Goal: Complete application form

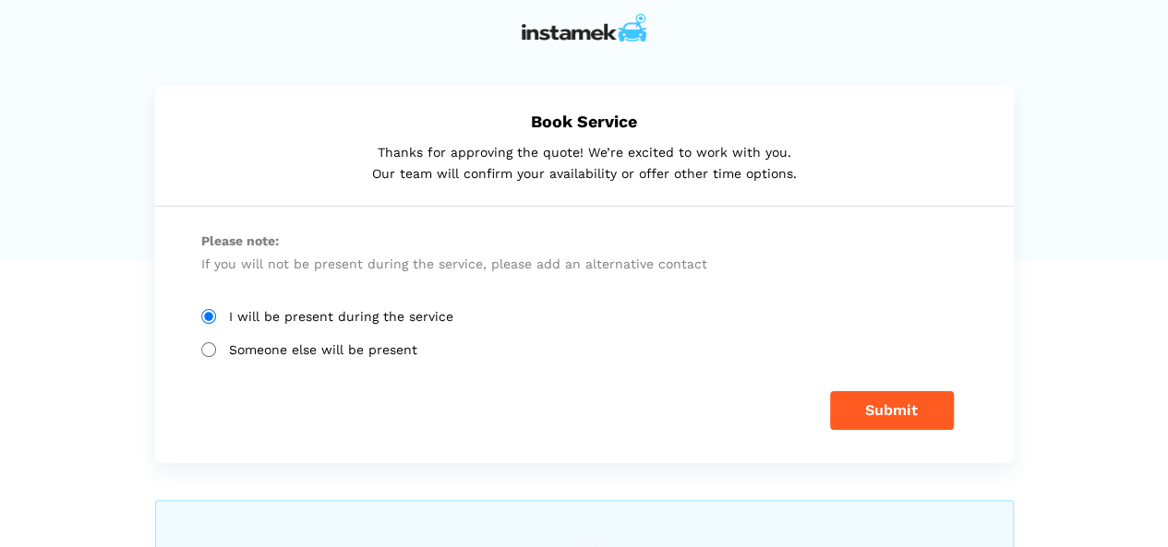
click at [201, 348] on input "Someone else will be present" at bounding box center [208, 350] width 15 height 15
radio input "true"
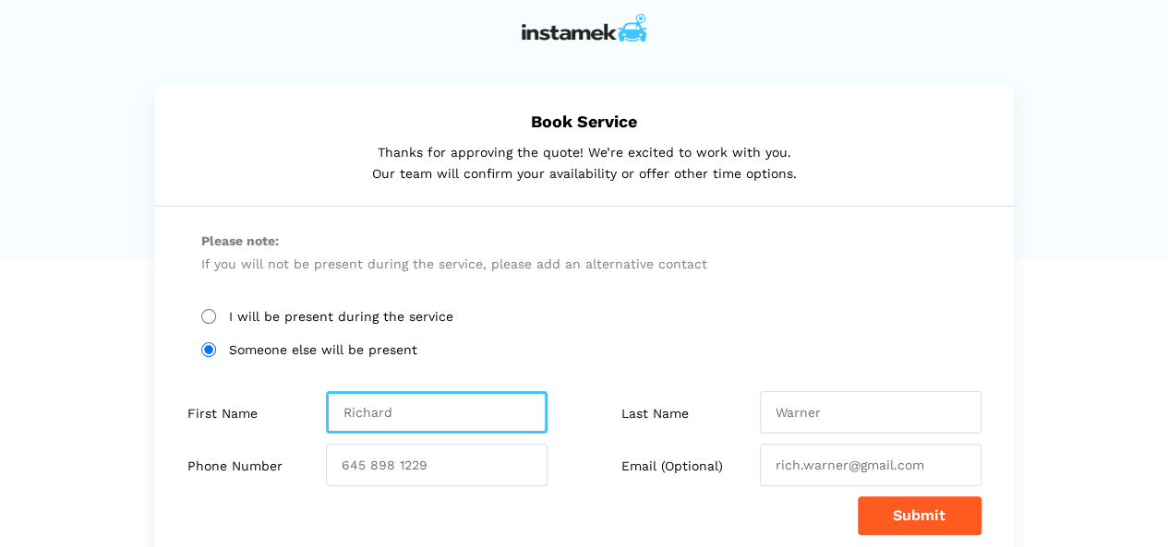
drag, startPoint x: 432, startPoint y: 415, endPoint x: 221, endPoint y: 413, distance: 211.4
click at [221, 413] on div "First Name" at bounding box center [379, 412] width 411 height 42
type input "[PERSON_NAME]"
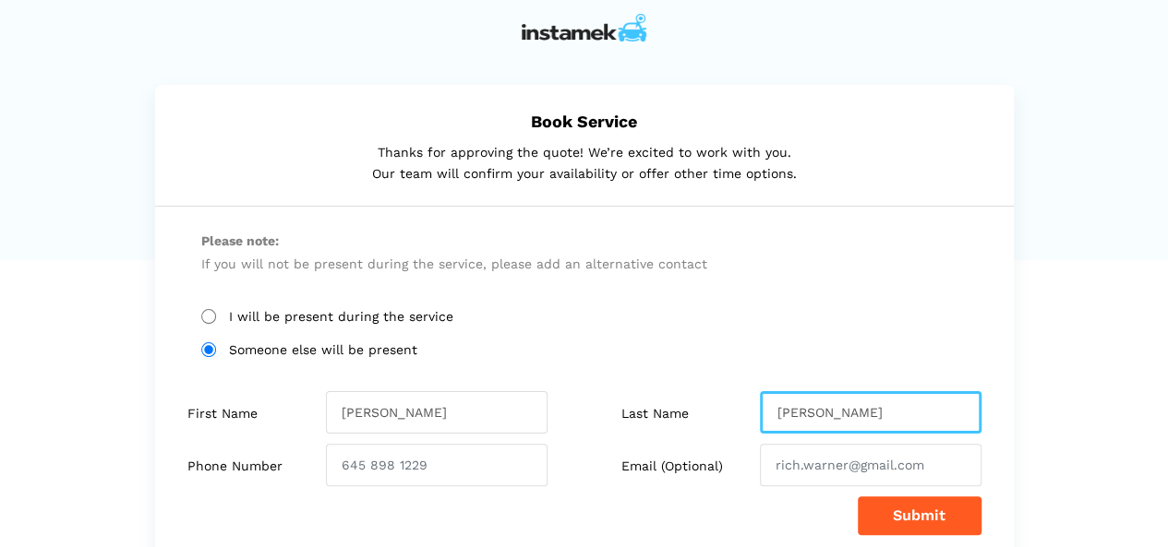
type input "[PERSON_NAME]"
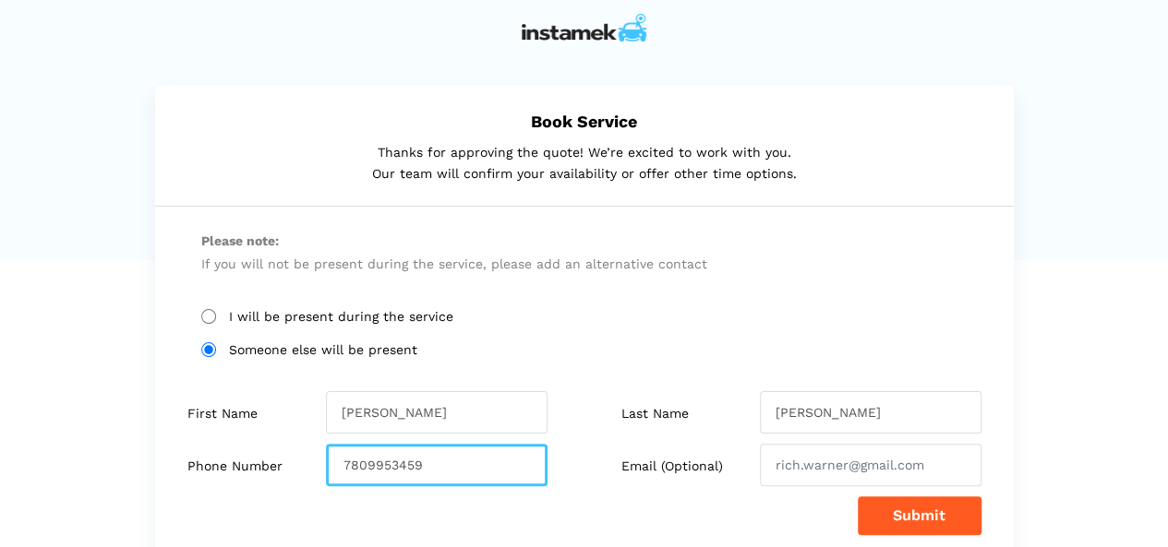
type input "7809953459"
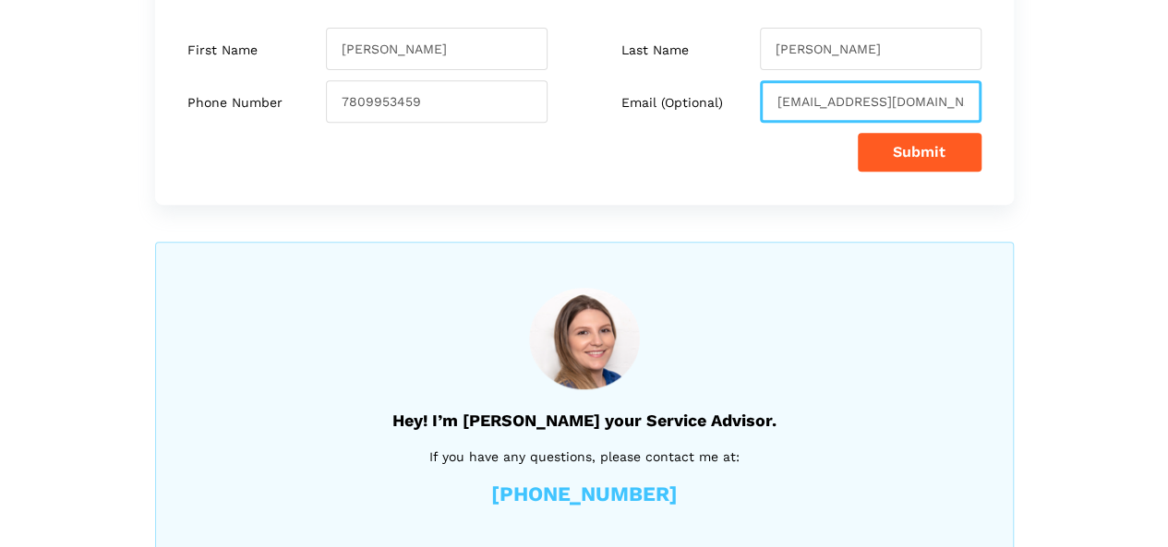
scroll to position [369, 0]
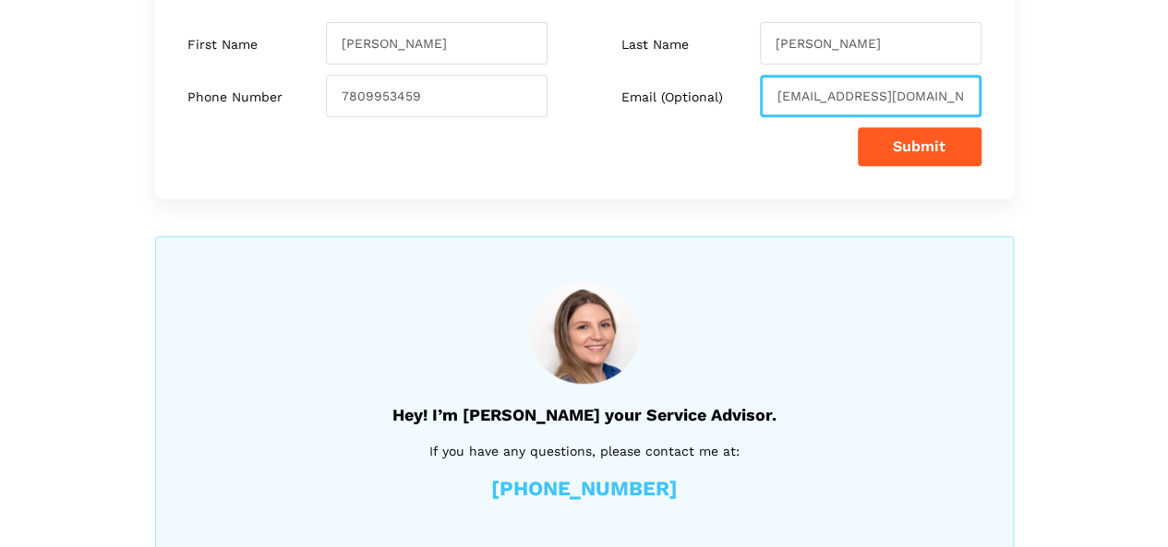
type input "[EMAIL_ADDRESS][DOMAIN_NAME]"
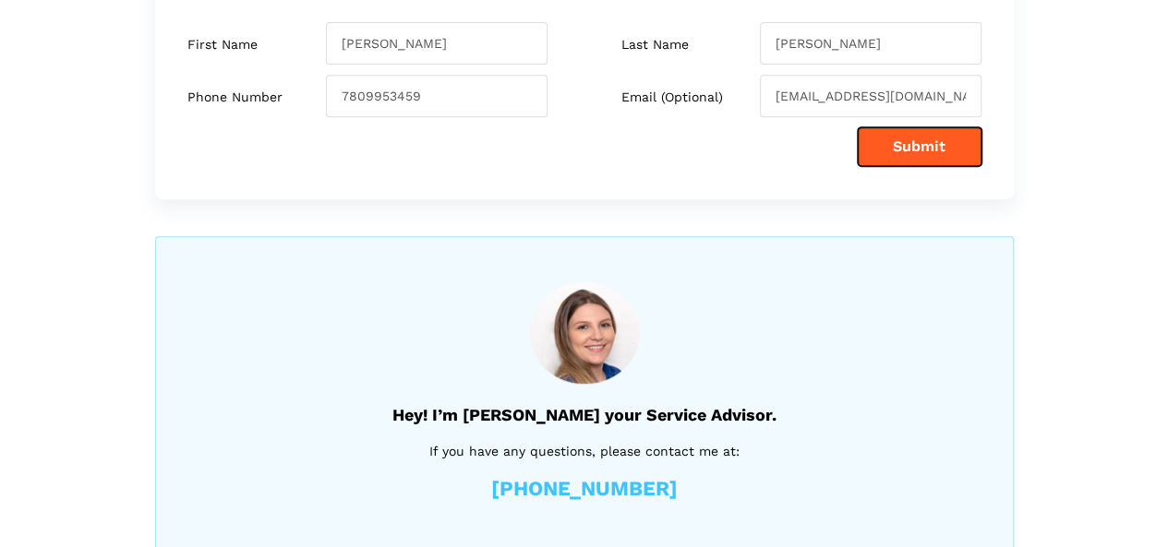
click at [918, 143] on button "Submit" at bounding box center [920, 146] width 124 height 39
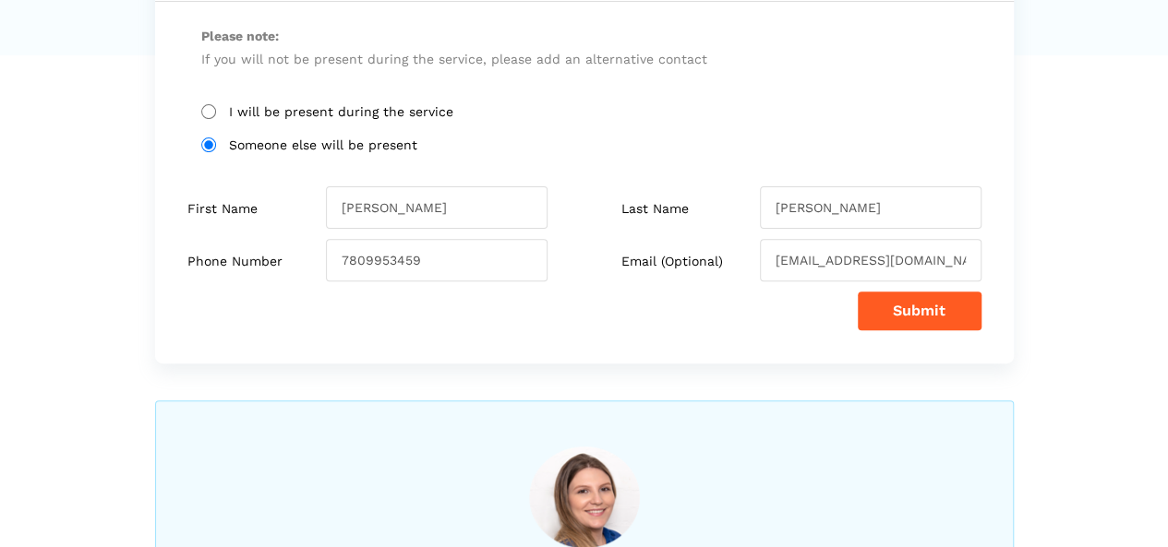
scroll to position [277, 0]
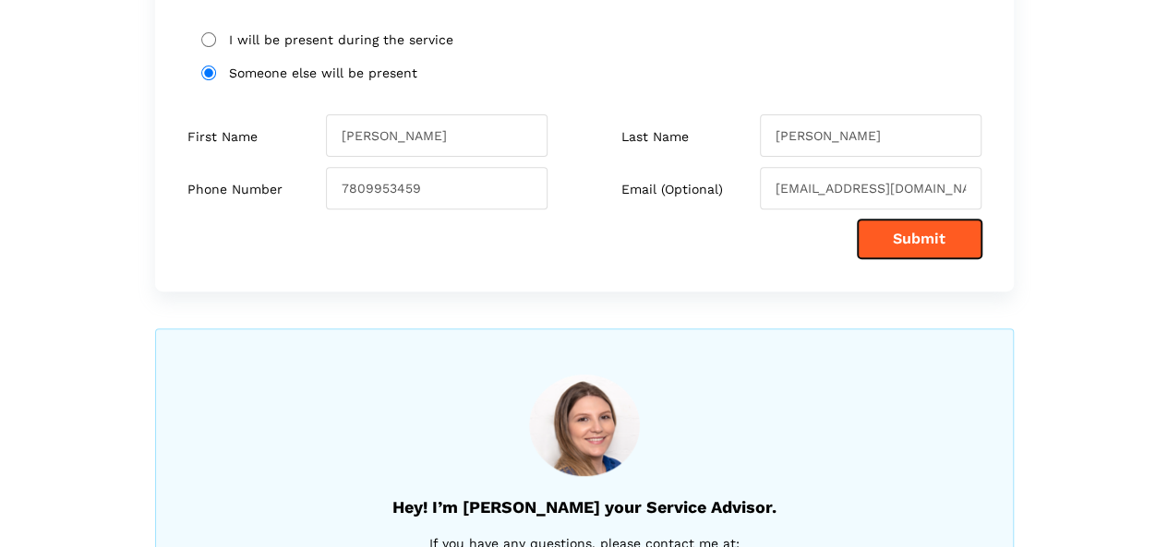
click at [918, 248] on button "Submit" at bounding box center [920, 239] width 124 height 39
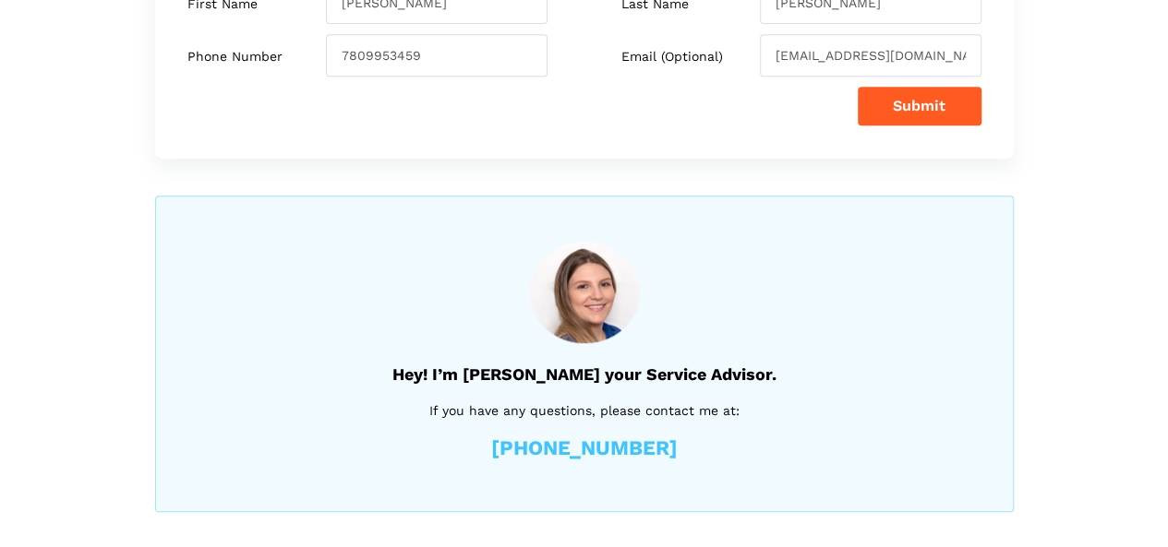
scroll to position [411, 0]
click at [924, 97] on button "Submit" at bounding box center [920, 105] width 124 height 39
